Goal: Transaction & Acquisition: Purchase product/service

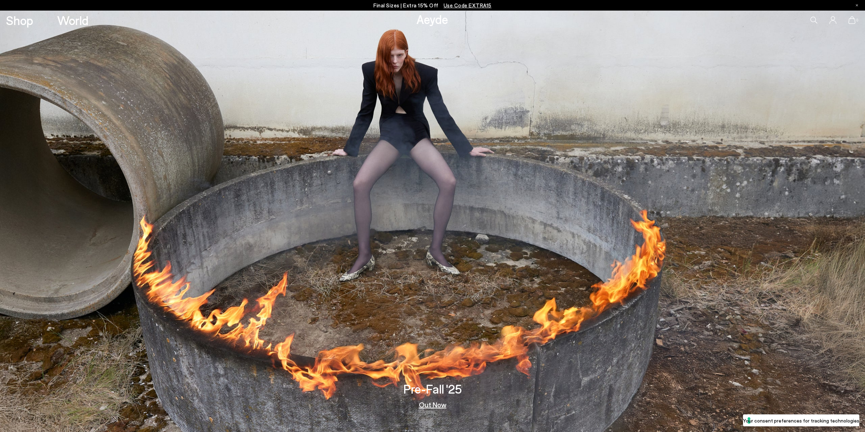
click at [441, 402] on link "Out Now" at bounding box center [433, 404] width 28 height 7
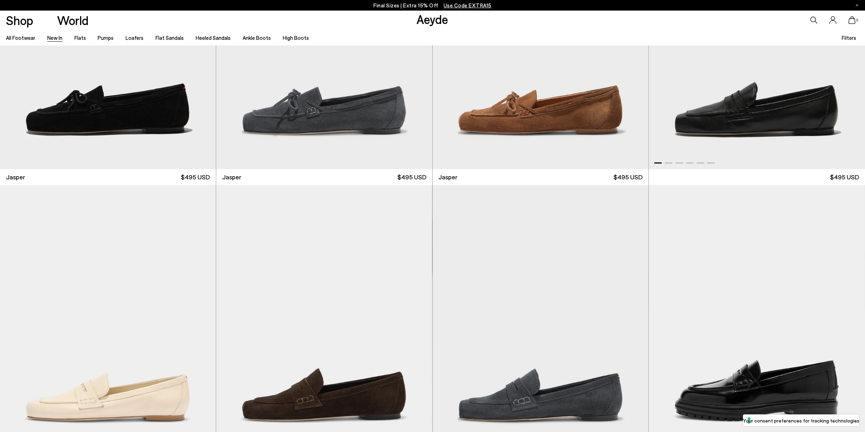
scroll to position [515, 0]
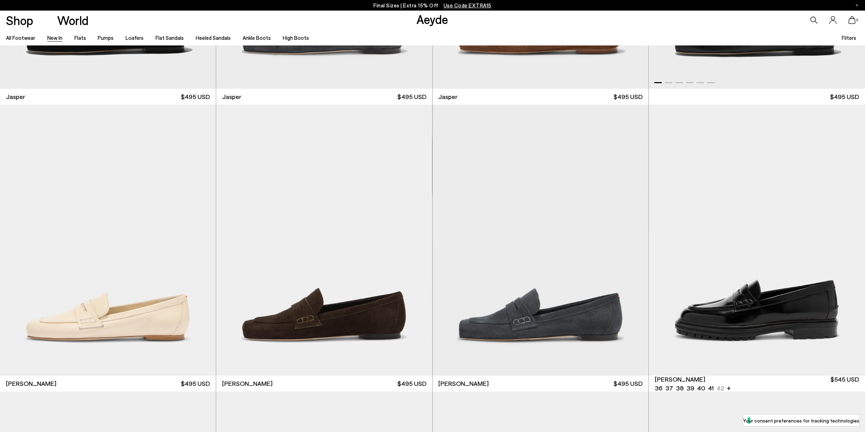
scroll to position [849, 0]
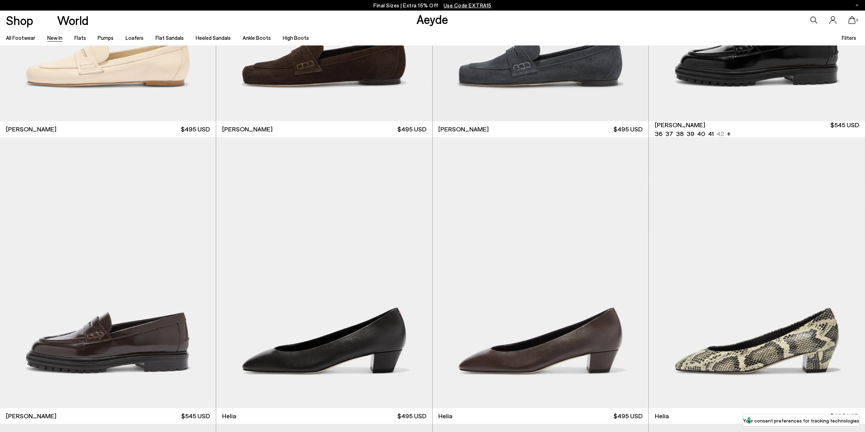
scroll to position [637, 0]
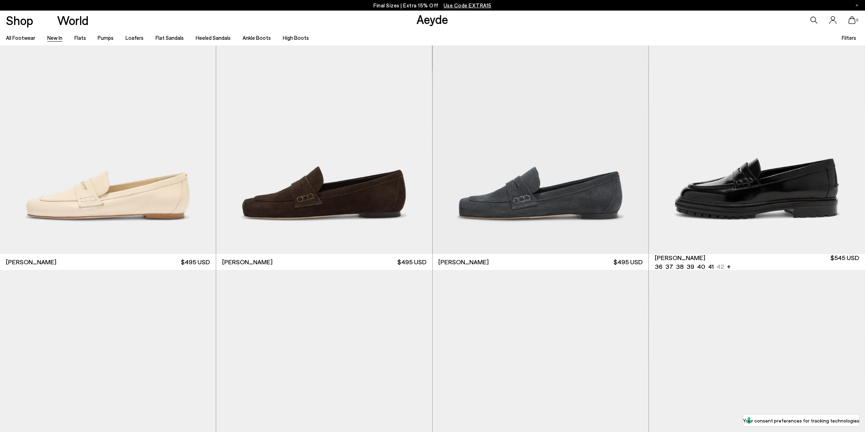
click at [765, 188] on img "1 / 6" at bounding box center [757, 118] width 216 height 271
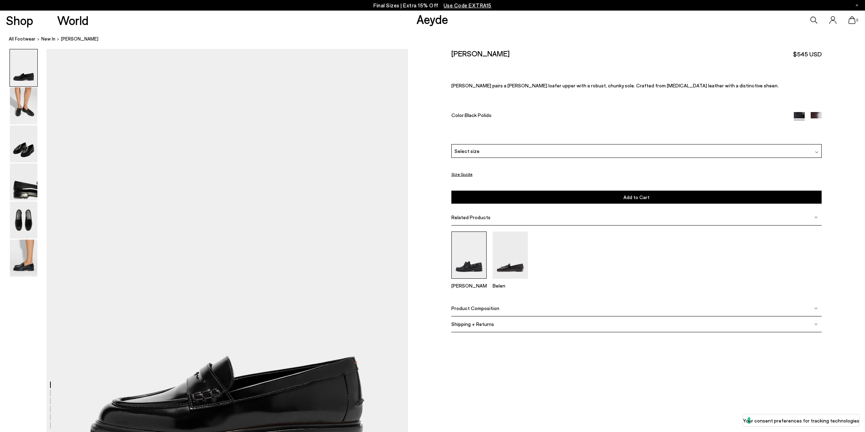
click at [472, 262] on img at bounding box center [469, 255] width 35 height 47
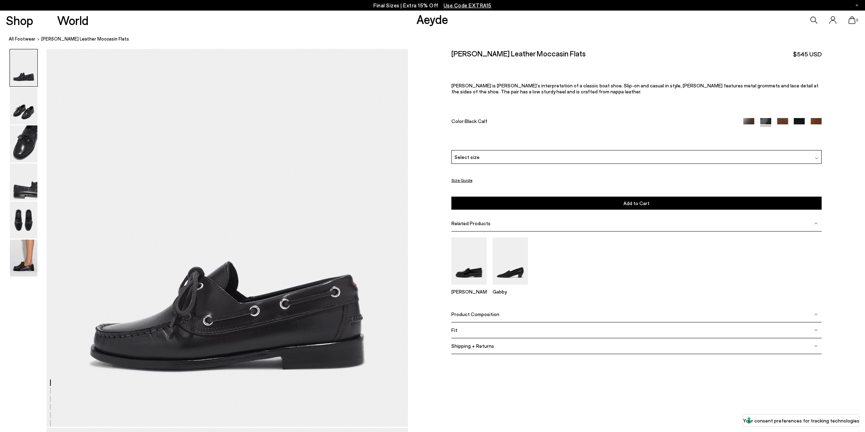
scroll to position [7, 0]
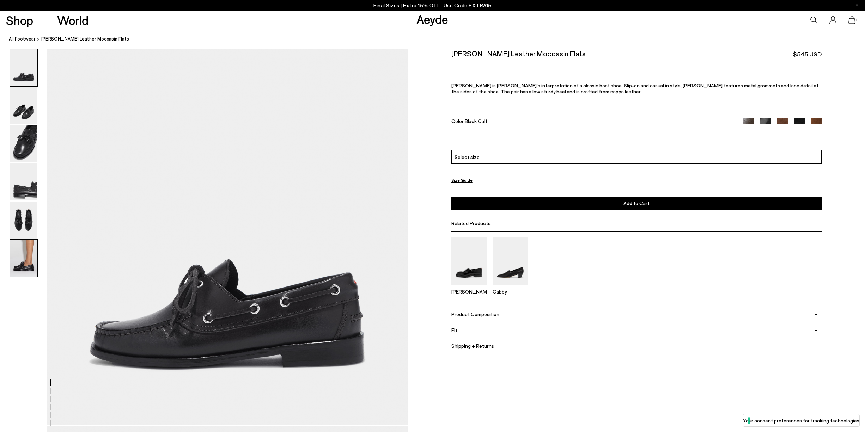
click at [25, 254] on img at bounding box center [24, 258] width 28 height 37
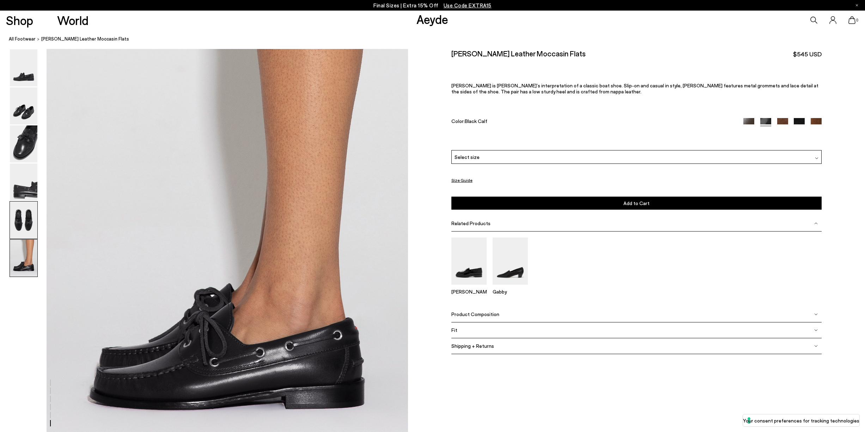
click at [24, 216] on img at bounding box center [24, 220] width 28 height 37
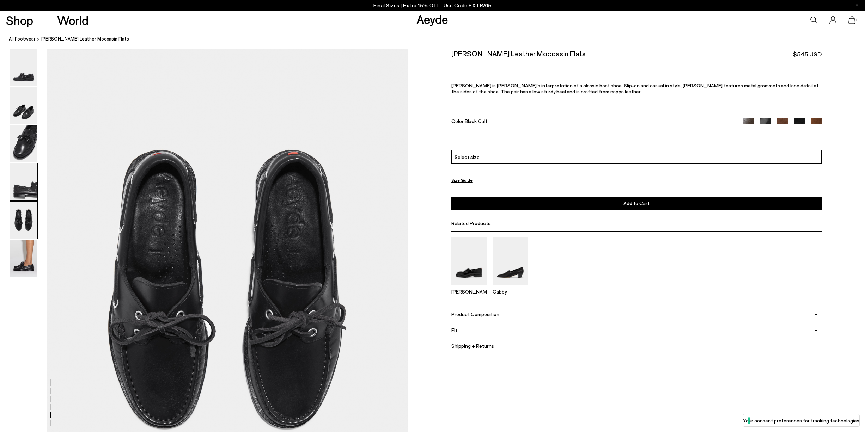
click at [26, 199] on img at bounding box center [24, 182] width 28 height 37
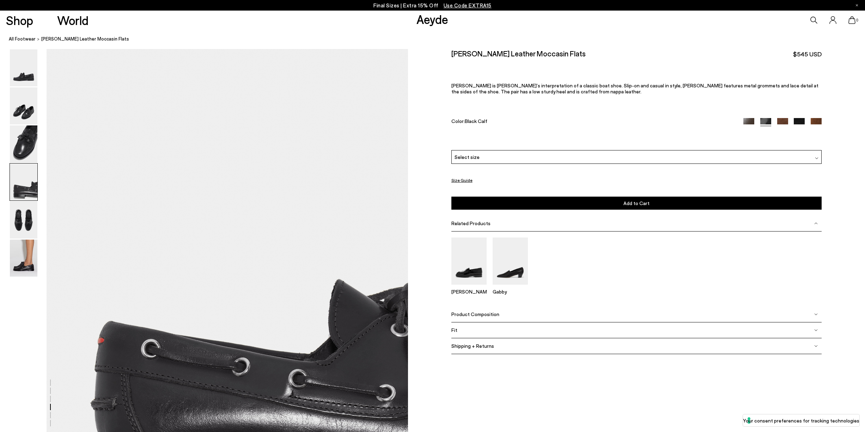
scroll to position [1352, 0]
click at [29, 174] on img at bounding box center [24, 182] width 28 height 37
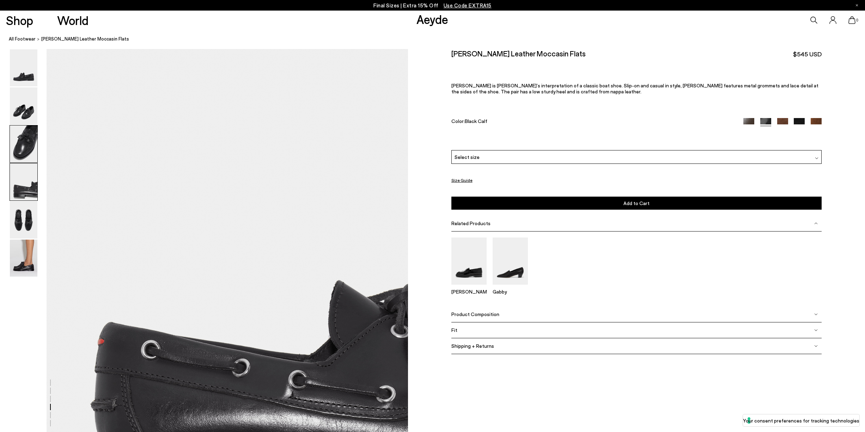
click at [26, 135] on img at bounding box center [24, 144] width 28 height 37
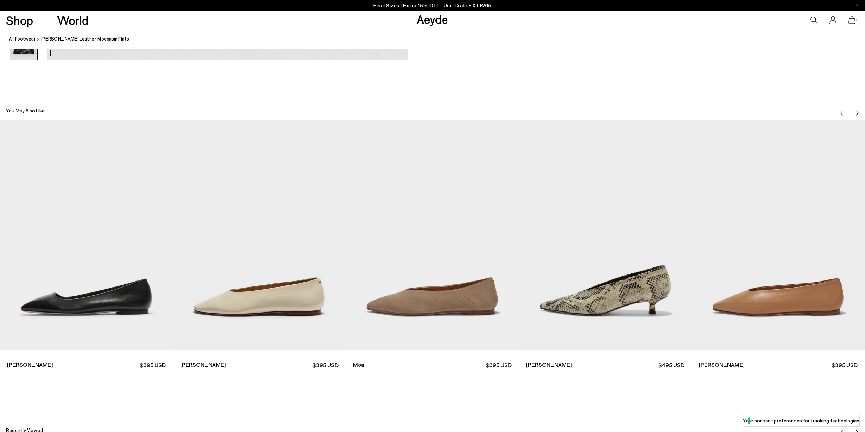
scroll to position [2810, 0]
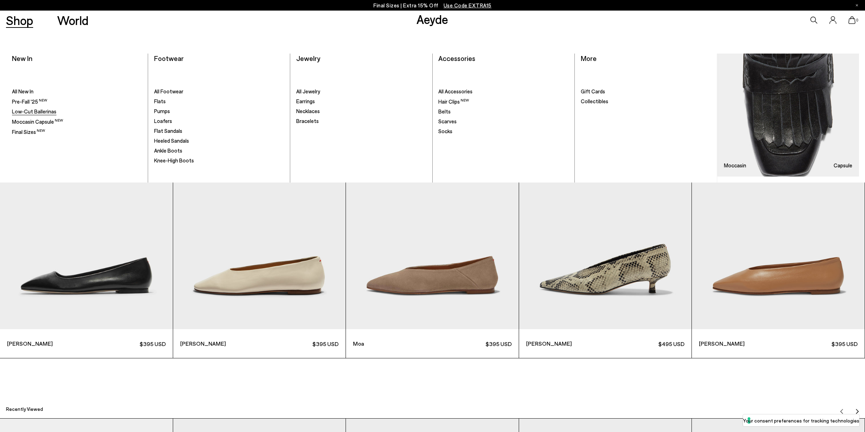
click at [30, 110] on span "Low-Cut Ballerinas" at bounding box center [34, 111] width 44 height 6
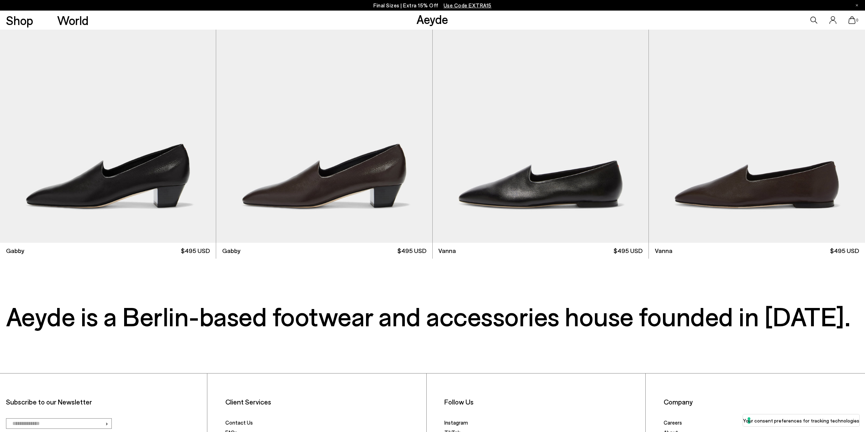
scroll to position [1383, 0]
